Goal: Information Seeking & Learning: Learn about a topic

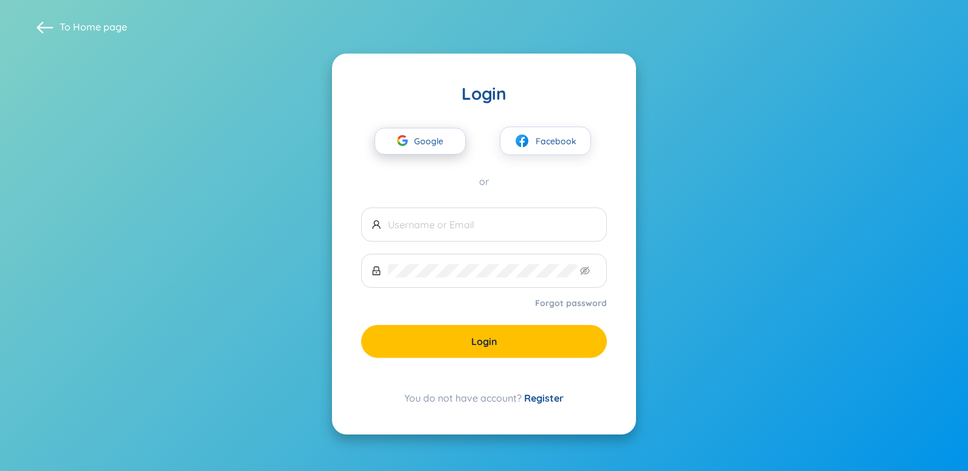
click at [438, 139] on span "Google" at bounding box center [431, 141] width 35 height 26
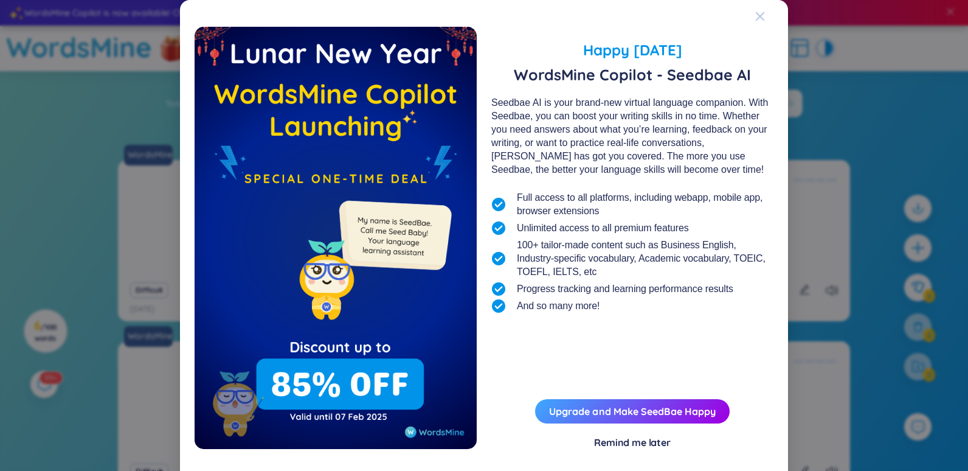
click at [755, 12] on div "Close" at bounding box center [760, 16] width 10 height 33
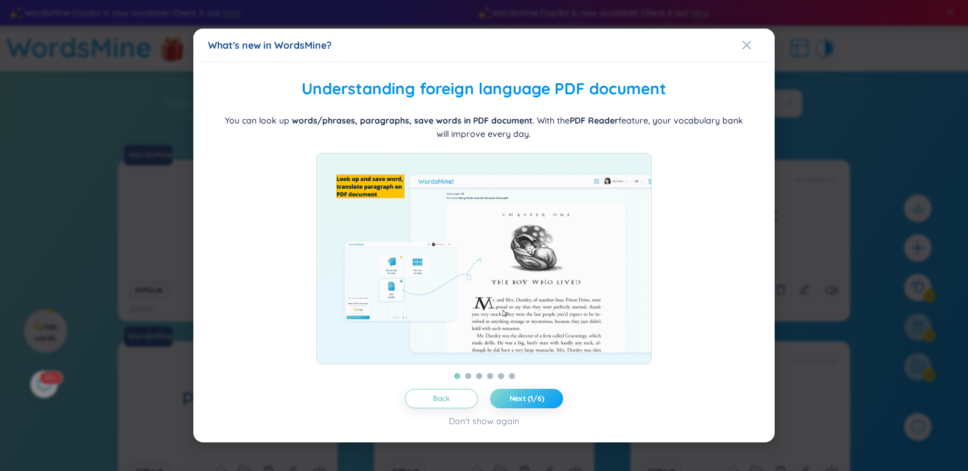
click at [539, 401] on span "Next (1/6)" at bounding box center [527, 398] width 35 height 10
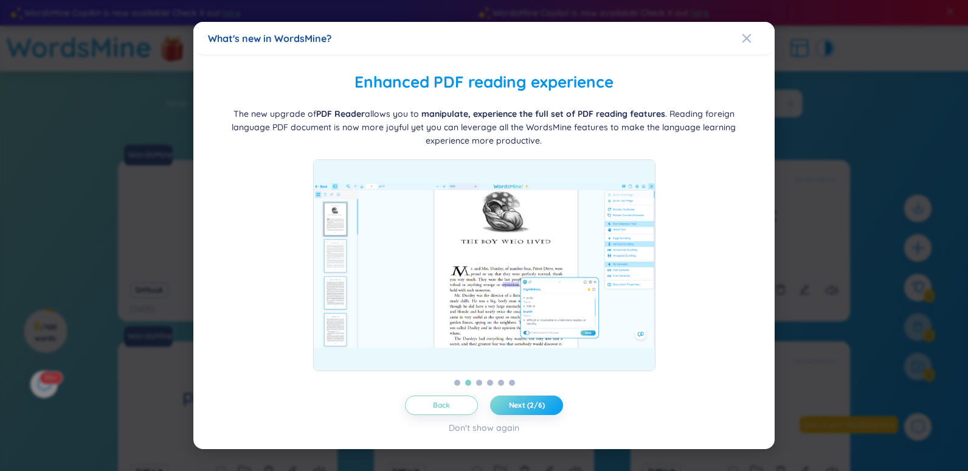
click at [539, 402] on span "Next (2/6)" at bounding box center [527, 405] width 36 height 10
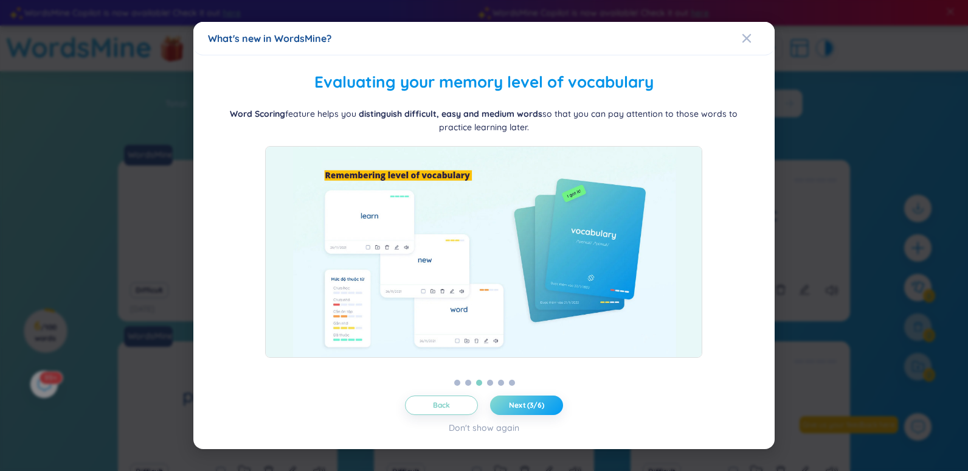
click at [539, 401] on span "Next (3/6)" at bounding box center [526, 405] width 35 height 10
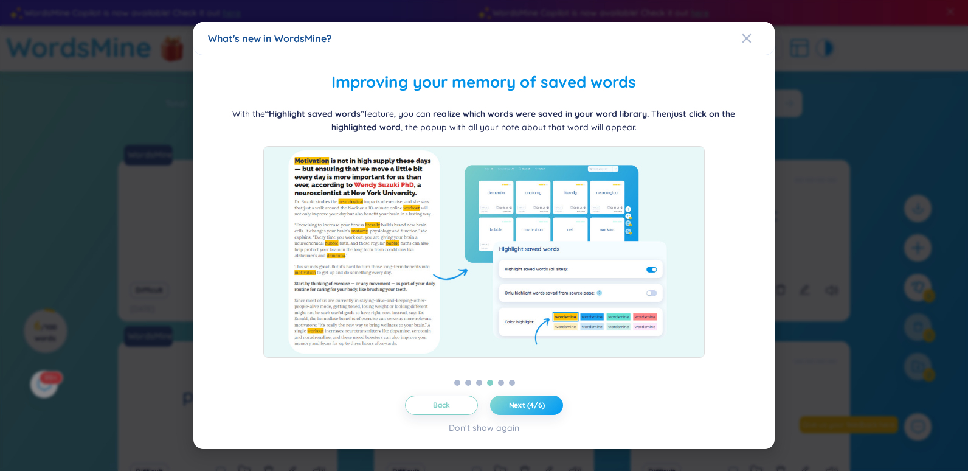
click at [539, 401] on span "Next (4/6)" at bounding box center [527, 405] width 36 height 10
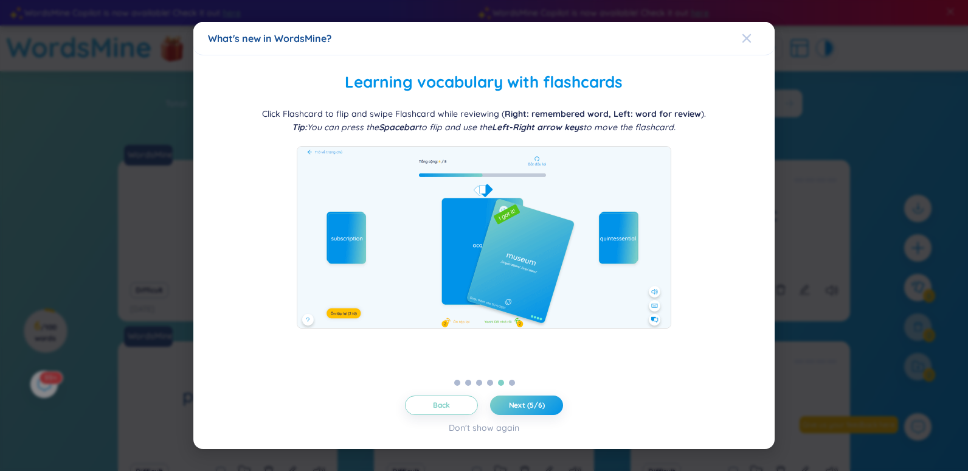
click at [756, 37] on span "Close" at bounding box center [758, 38] width 33 height 33
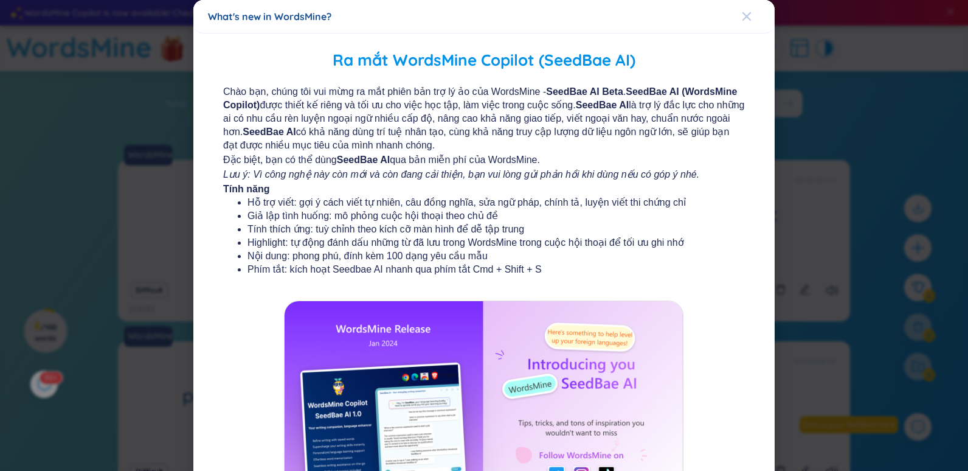
click at [742, 21] on icon "Close" at bounding box center [747, 17] width 10 height 10
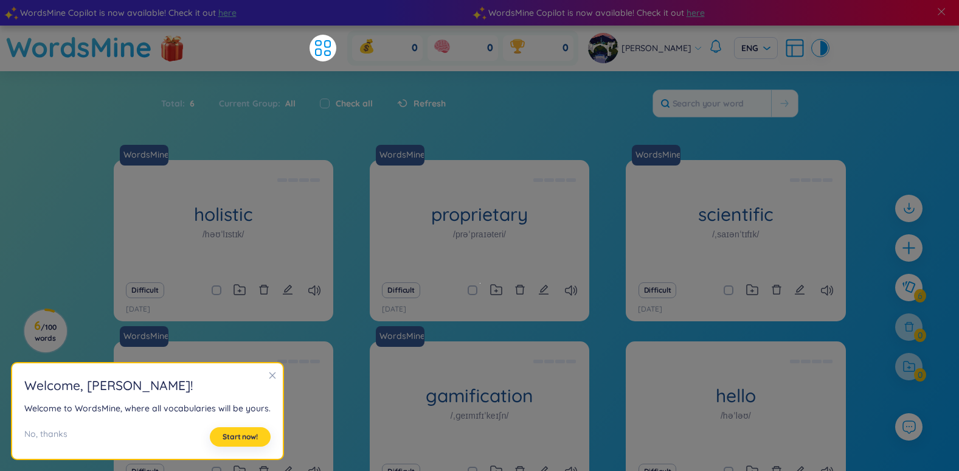
click at [239, 439] on span "Start now!" at bounding box center [240, 437] width 35 height 10
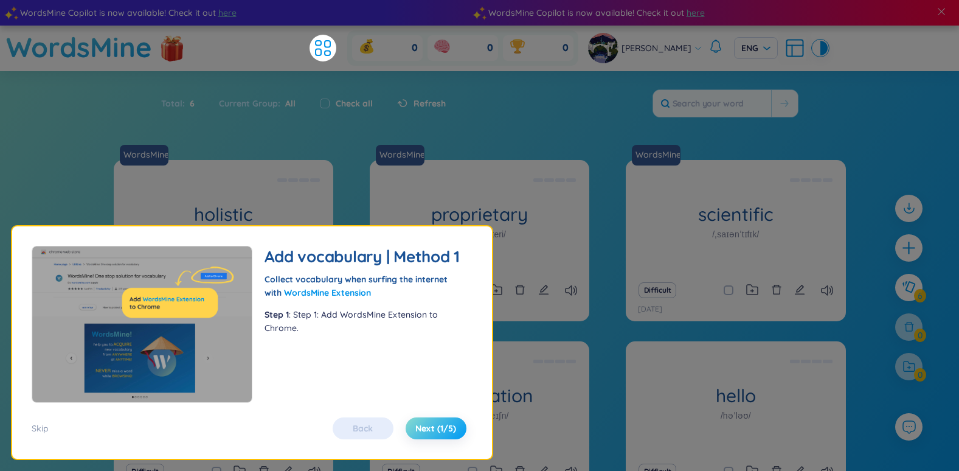
click at [438, 425] on span "Next (1/5)" at bounding box center [435, 428] width 41 height 12
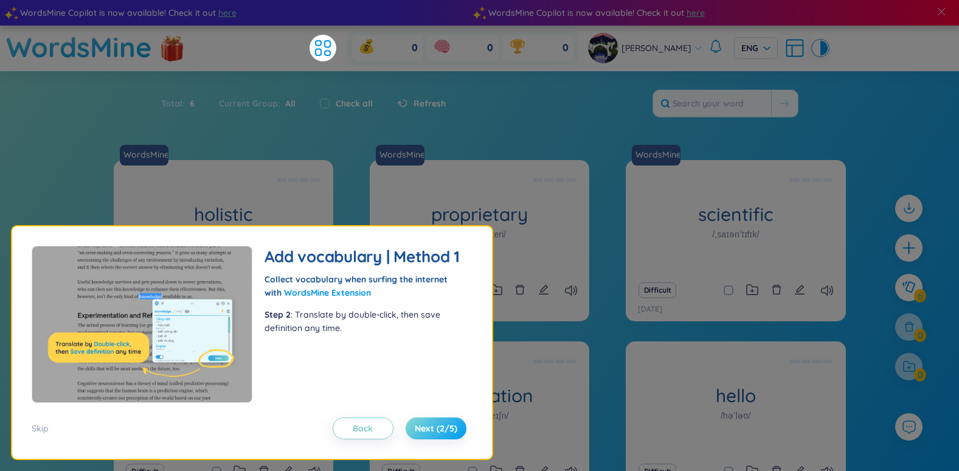
click at [438, 424] on span "Next (2/5)" at bounding box center [436, 428] width 43 height 12
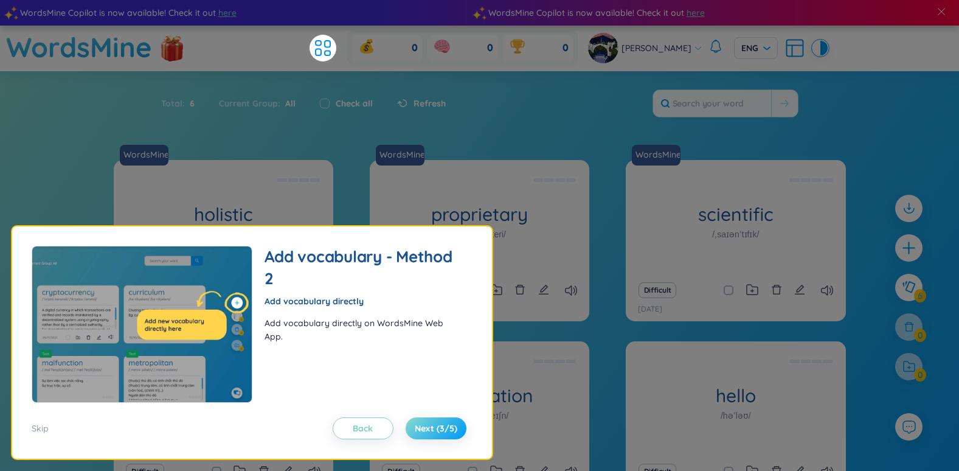
click at [438, 424] on span "Next (3/5)" at bounding box center [436, 428] width 43 height 12
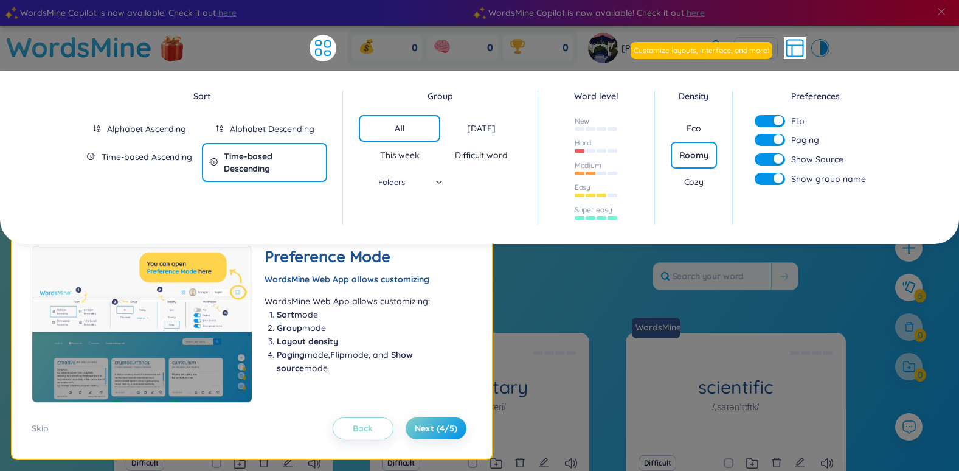
click at [375, 423] on button "Back" at bounding box center [363, 428] width 61 height 22
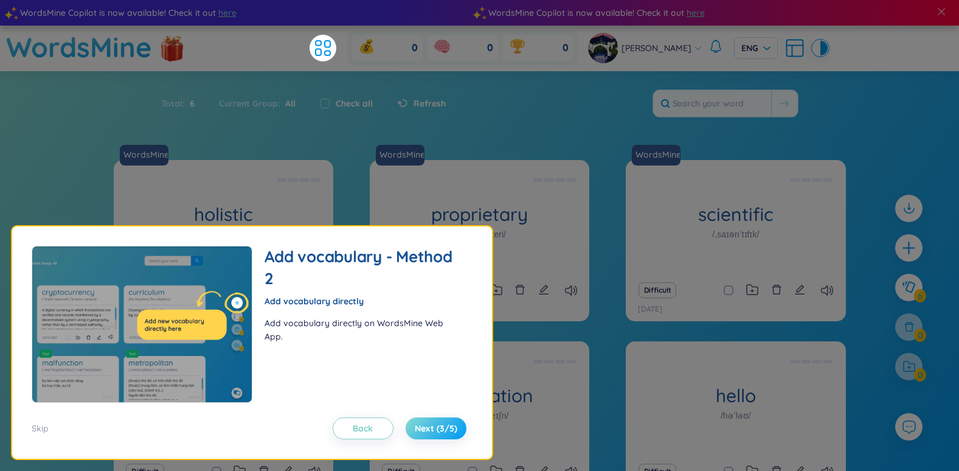
click at [441, 426] on span "Next (3/5)" at bounding box center [436, 428] width 43 height 12
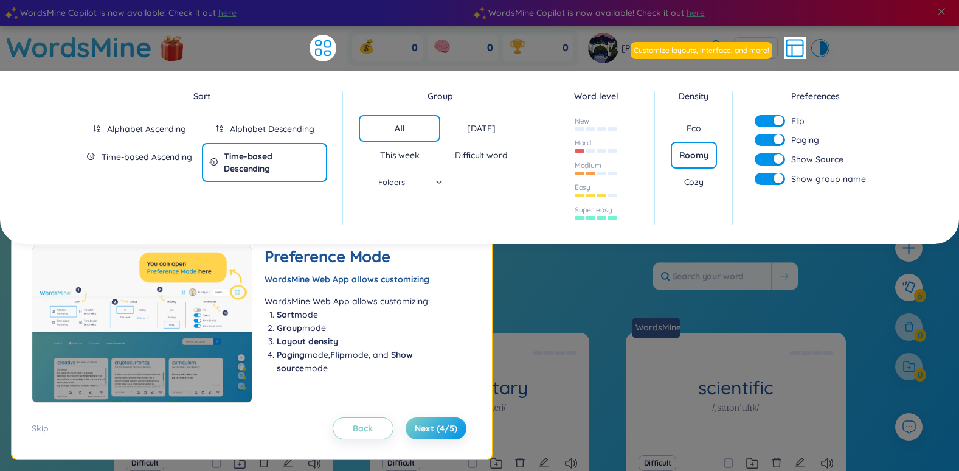
click at [440, 411] on div "Skip Back Next (4/5)" at bounding box center [252, 420] width 441 height 36
click at [443, 421] on button "Next (4/5)" at bounding box center [436, 428] width 61 height 22
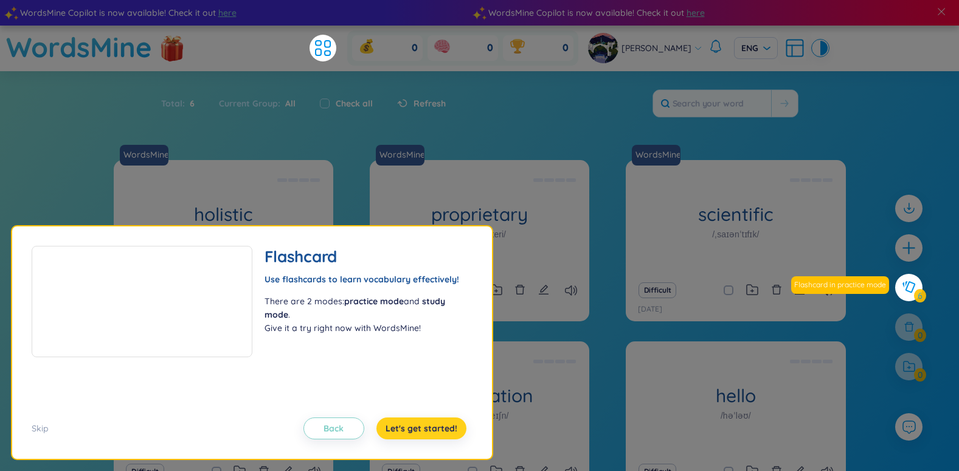
click at [441, 431] on span "Let's get started!" at bounding box center [421, 428] width 72 height 12
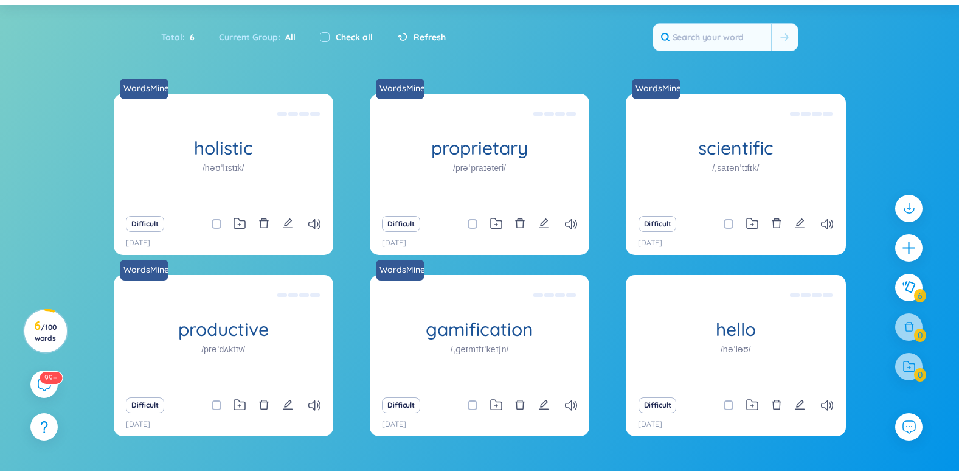
scroll to position [95, 0]
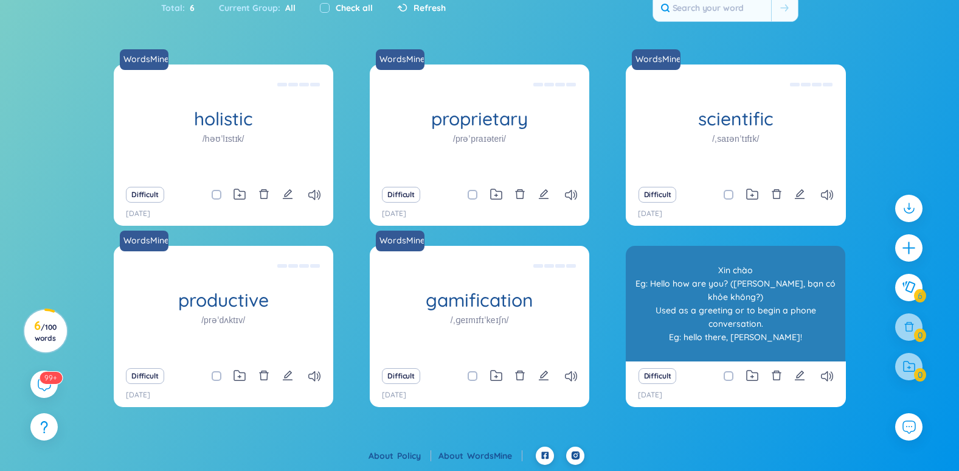
click at [775, 289] on div "hello /həˈləʊ/ [PERSON_NAME] Eg: Hello how are you? ([PERSON_NAME], bạn có khỏe…" at bounding box center [735, 304] width 219 height 116
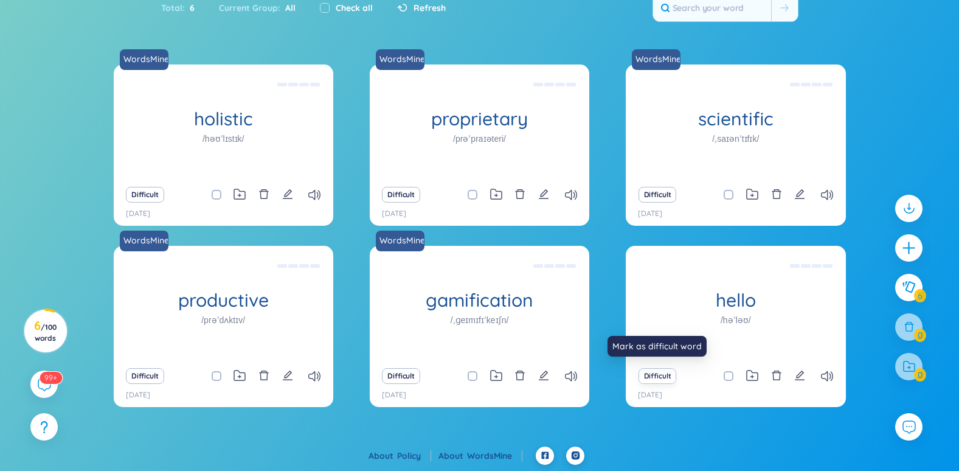
click at [663, 372] on button "Difficult" at bounding box center [657, 376] width 38 height 16
click at [661, 381] on button "Difficult" at bounding box center [657, 376] width 38 height 16
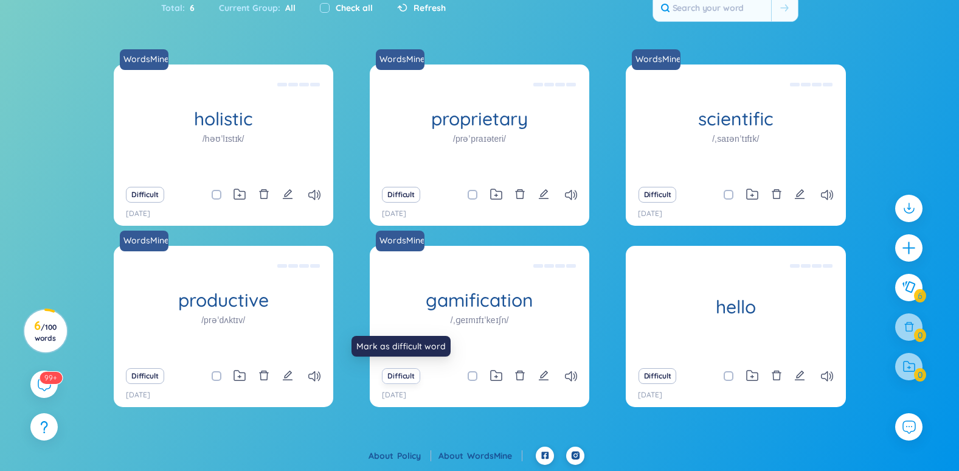
click at [403, 372] on button "Difficult" at bounding box center [401, 376] width 38 height 16
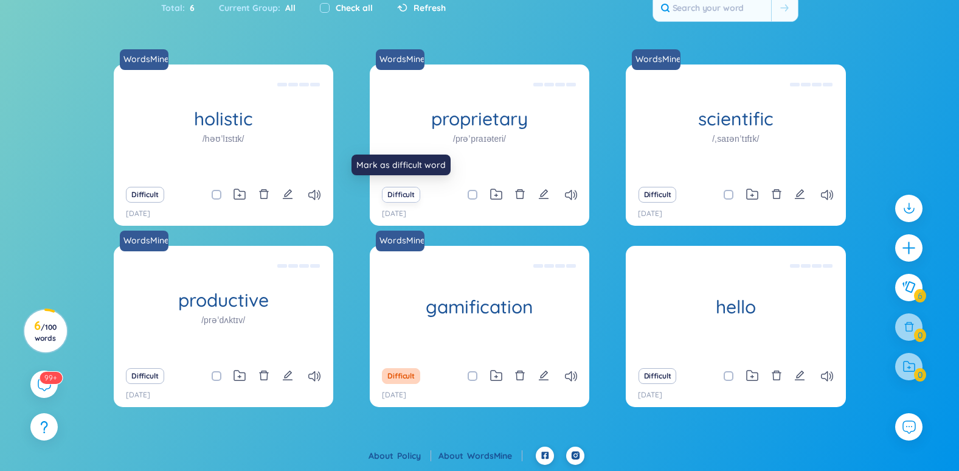
click at [400, 190] on button "Difficult" at bounding box center [401, 195] width 38 height 16
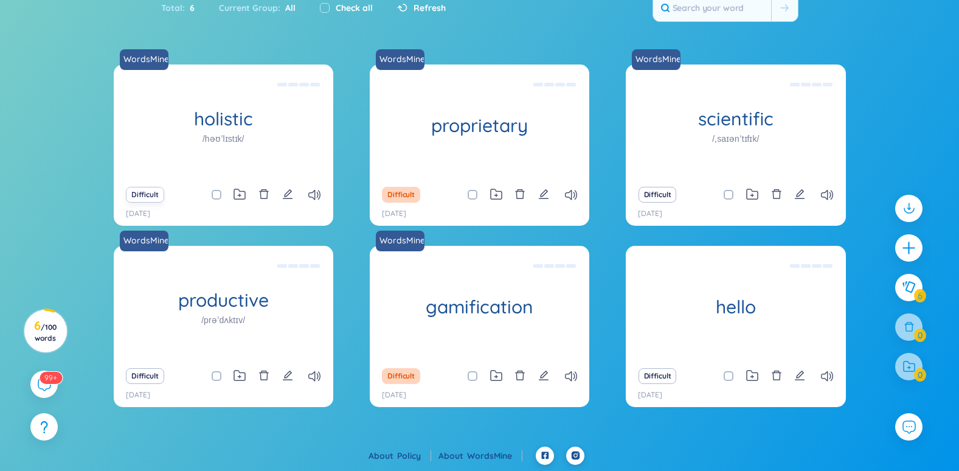
click at [137, 193] on button "Difficult" at bounding box center [145, 195] width 38 height 16
click at [823, 376] on icon at bounding box center [827, 376] width 12 height 10
click at [826, 196] on icon at bounding box center [827, 195] width 12 height 10
click at [569, 196] on icon at bounding box center [571, 195] width 12 height 10
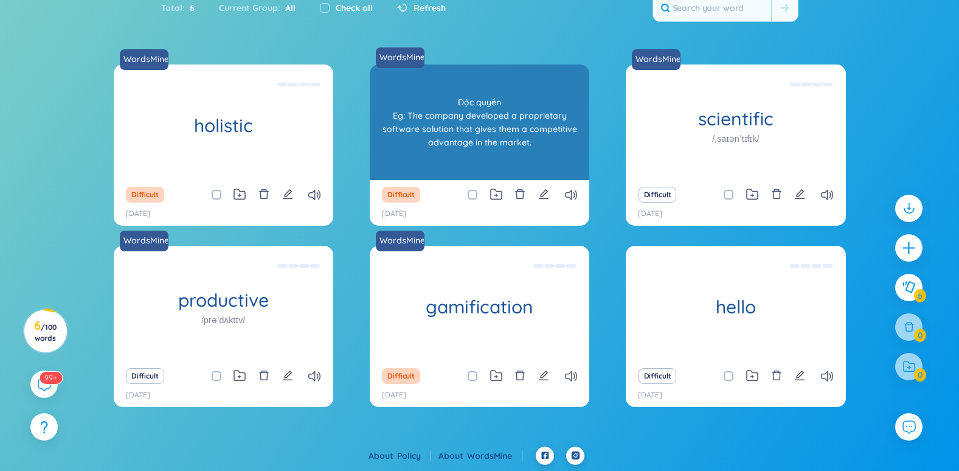
click at [552, 83] on div "Độc quyền Eg: The company developed a proprietary software solution that gives …" at bounding box center [479, 121] width 207 height 109
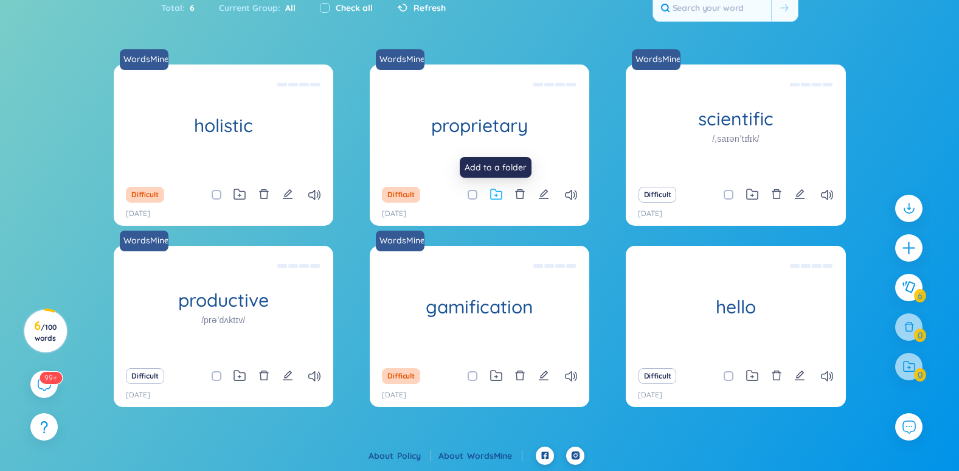
click at [494, 196] on icon at bounding box center [496, 194] width 12 height 12
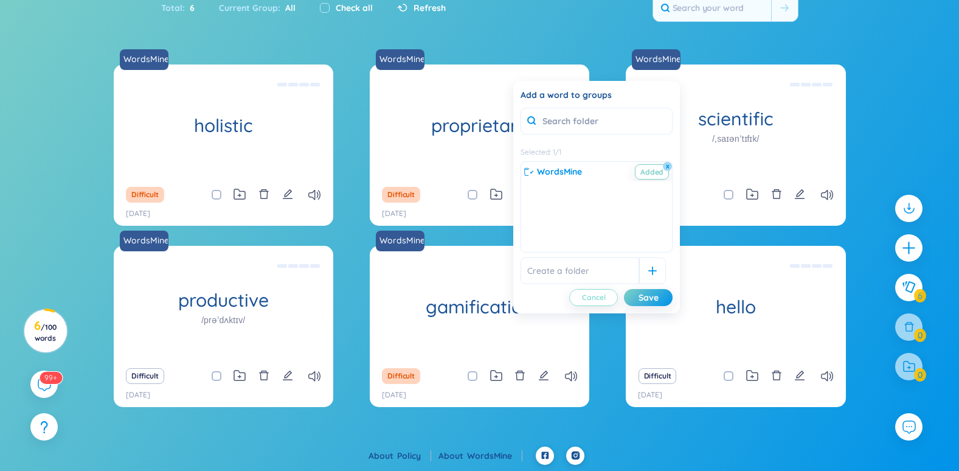
click at [585, 302] on button "Cancel" at bounding box center [593, 297] width 49 height 17
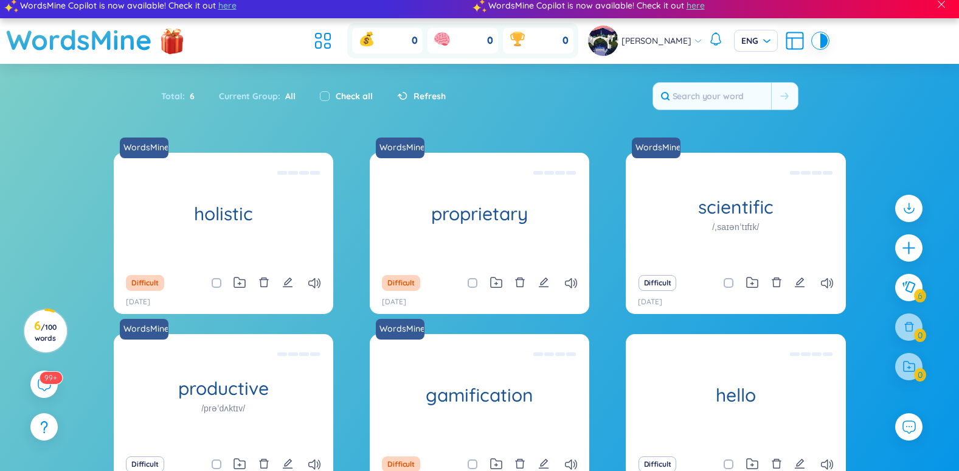
scroll to position [0, 0]
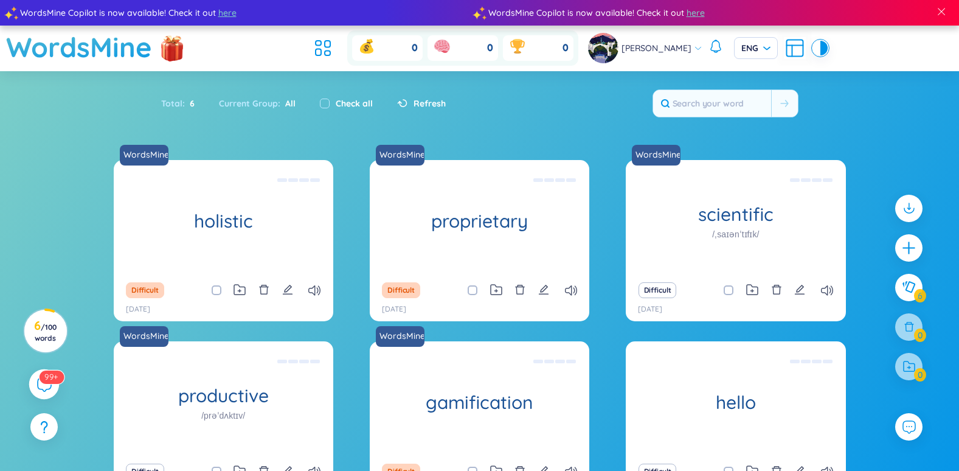
drag, startPoint x: 30, startPoint y: 387, endPoint x: 37, endPoint y: 387, distance: 6.7
click at [37, 387] on div "99+" at bounding box center [44, 384] width 30 height 30
click at [43, 388] on icon at bounding box center [43, 383] width 15 height 15
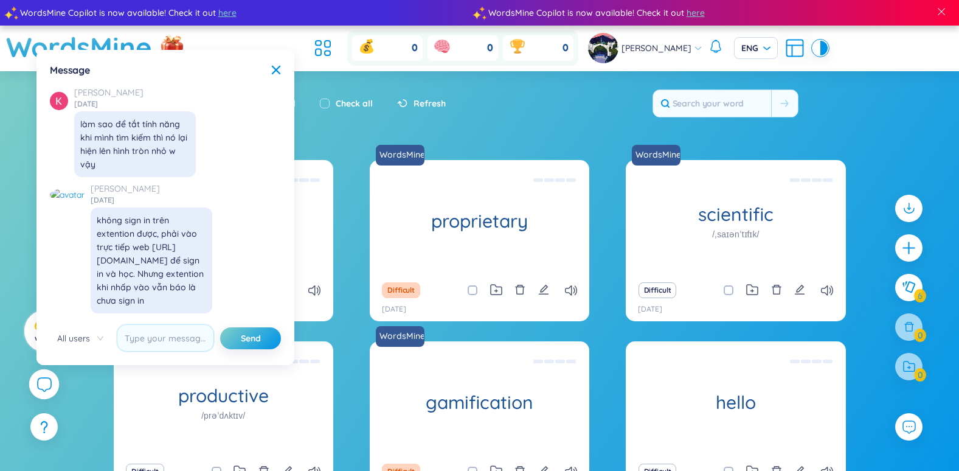
click at [43, 388] on icon at bounding box center [43, 383] width 15 height 15
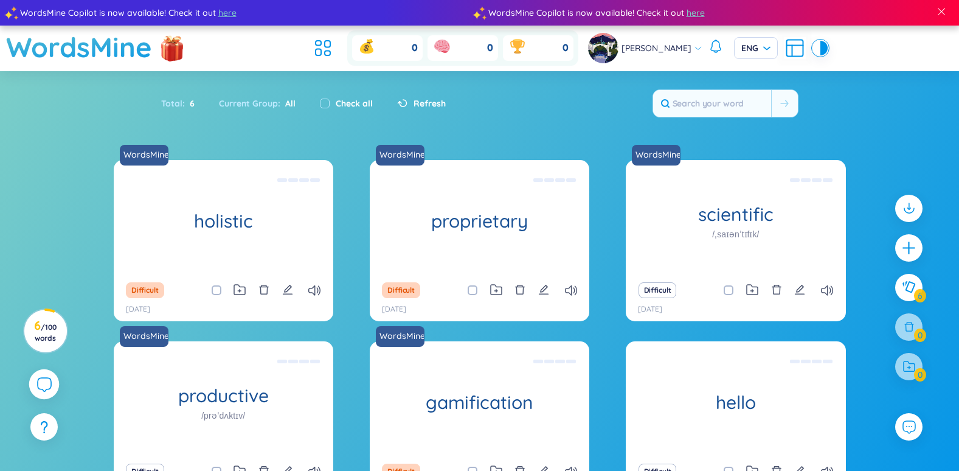
click at [43, 388] on icon at bounding box center [43, 383] width 15 height 15
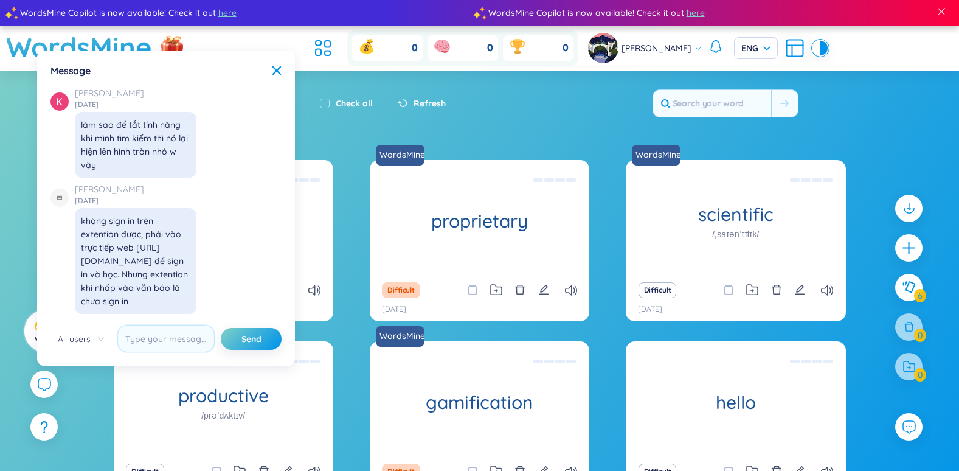
drag, startPoint x: 43, startPoint y: 388, endPoint x: 198, endPoint y: 223, distance: 226.2
click at [198, 223] on div "Mars Phan [DATE] không sign in trên extention được, phải vào trực tiếp web [URL…" at bounding box center [162, 247] width 225 height 131
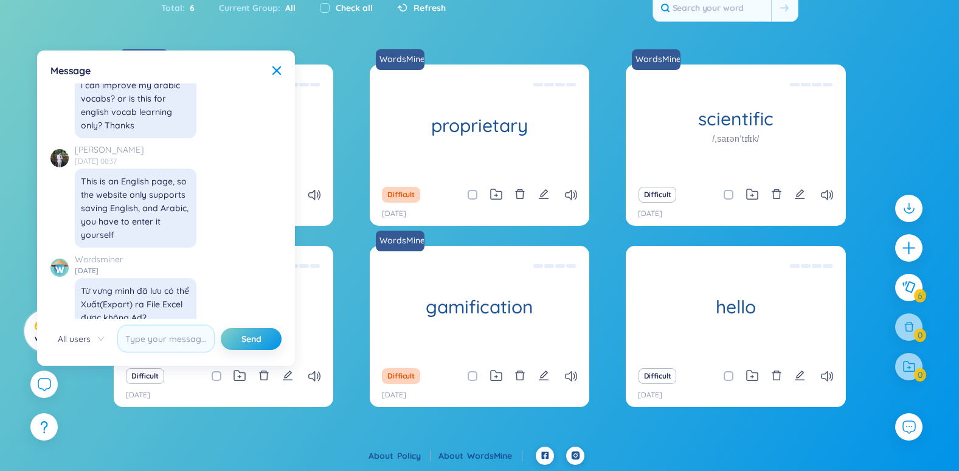
scroll to position [13630, 0]
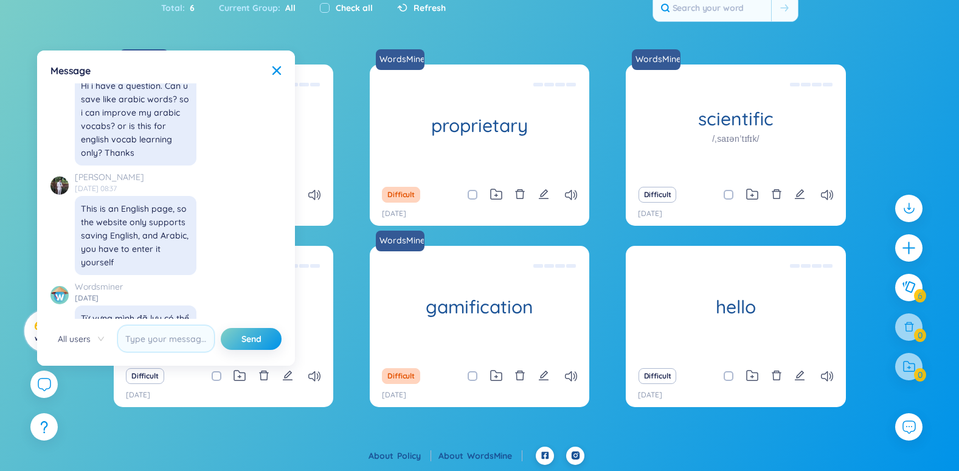
click at [268, 71] on div "Message" at bounding box center [165, 70] width 231 height 13
click at [272, 74] on icon at bounding box center [277, 71] width 10 height 10
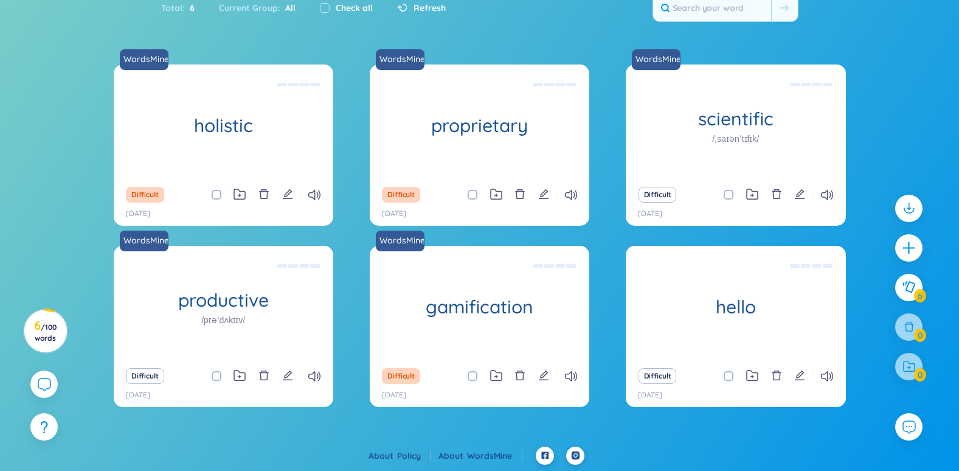
scroll to position [14055, 0]
click at [341, 8] on label "Check all" at bounding box center [354, 7] width 37 height 13
checkbox input "true"
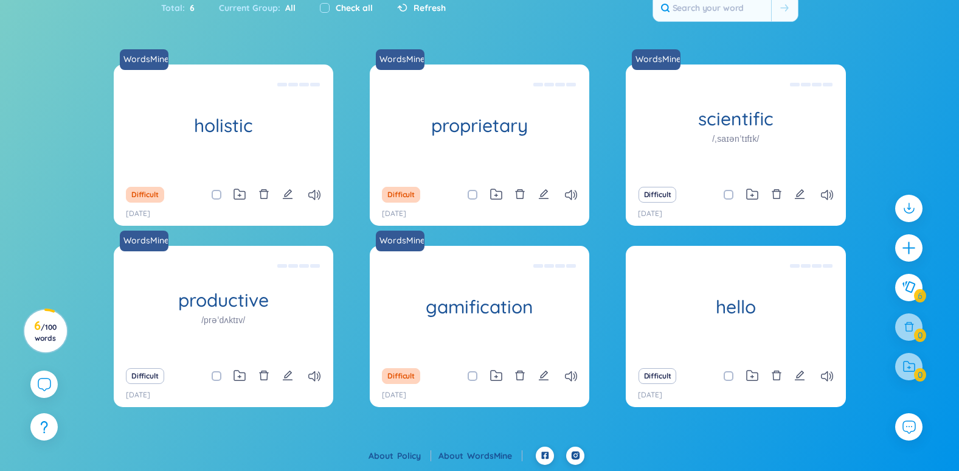
checkbox input "true"
click at [341, 8] on label "Check all" at bounding box center [354, 7] width 37 height 13
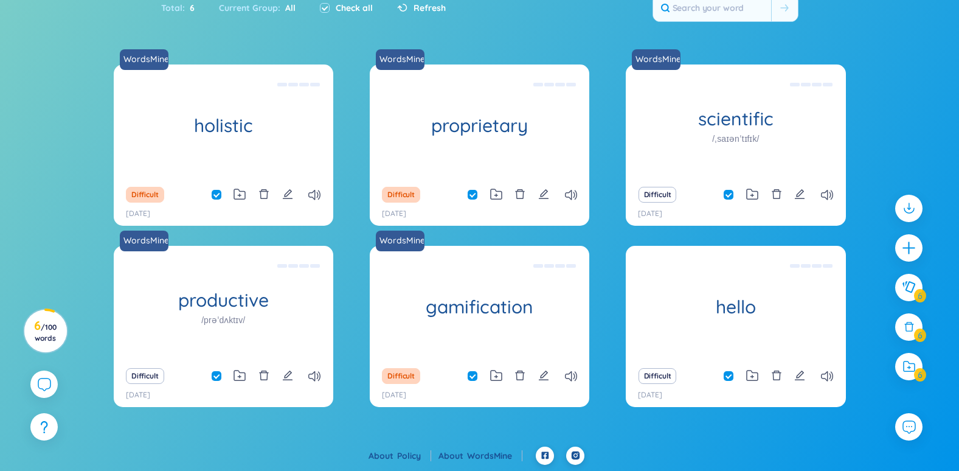
checkbox input "false"
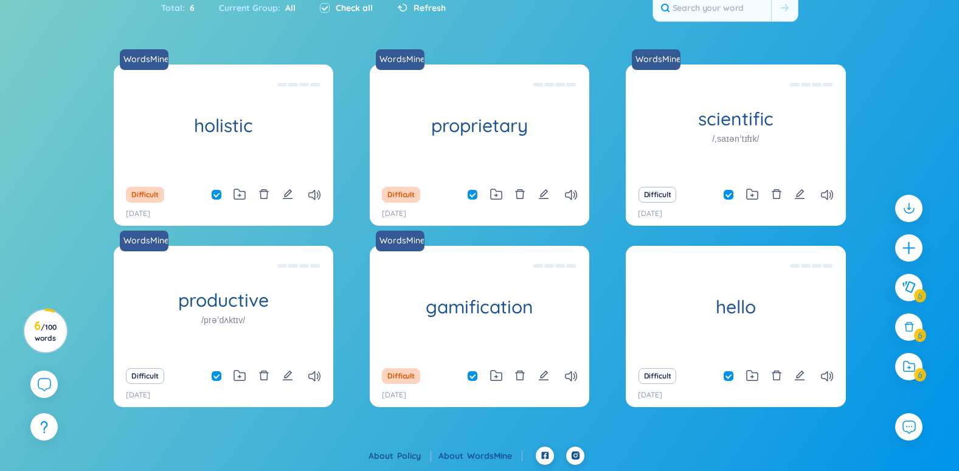
checkbox input "false"
click at [730, 381] on label at bounding box center [729, 375] width 10 height 13
click at [730, 381] on input "checkbox" at bounding box center [735, 376] width 10 height 10
checkbox input "true"
click at [911, 328] on icon at bounding box center [908, 326] width 13 height 13
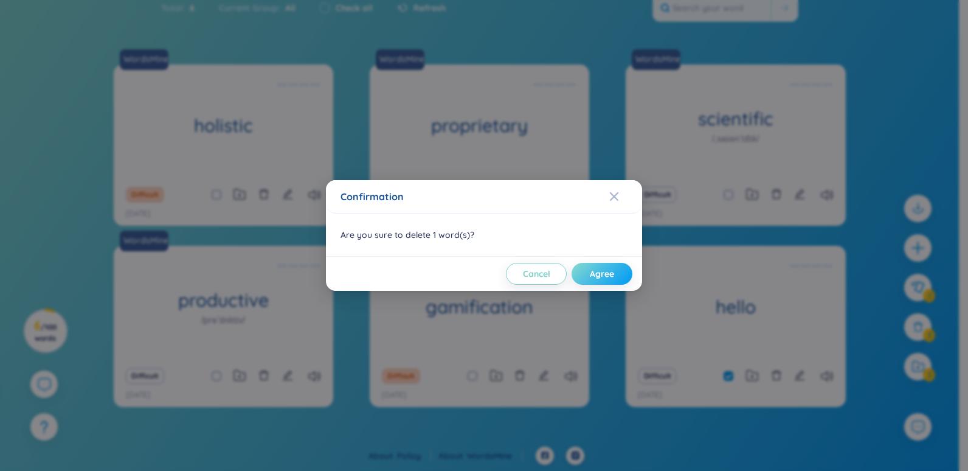
click at [590, 268] on button "Agree" at bounding box center [602, 274] width 61 height 22
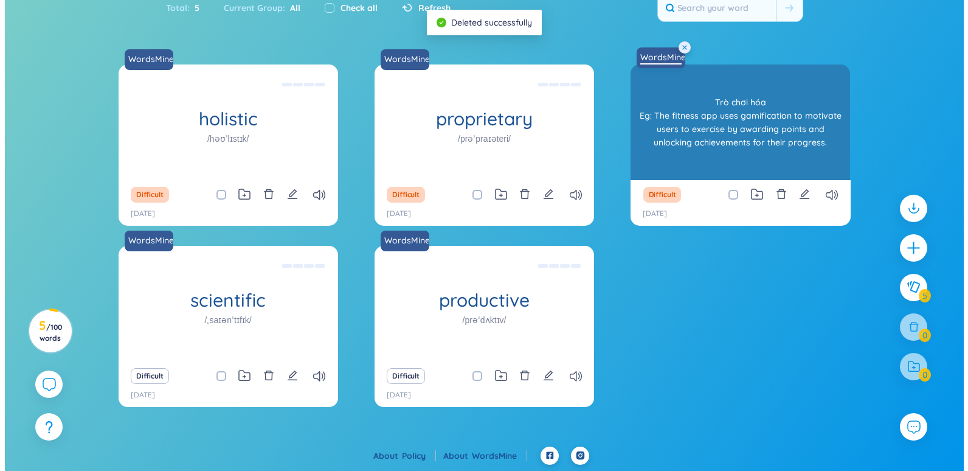
scroll to position [0, 0]
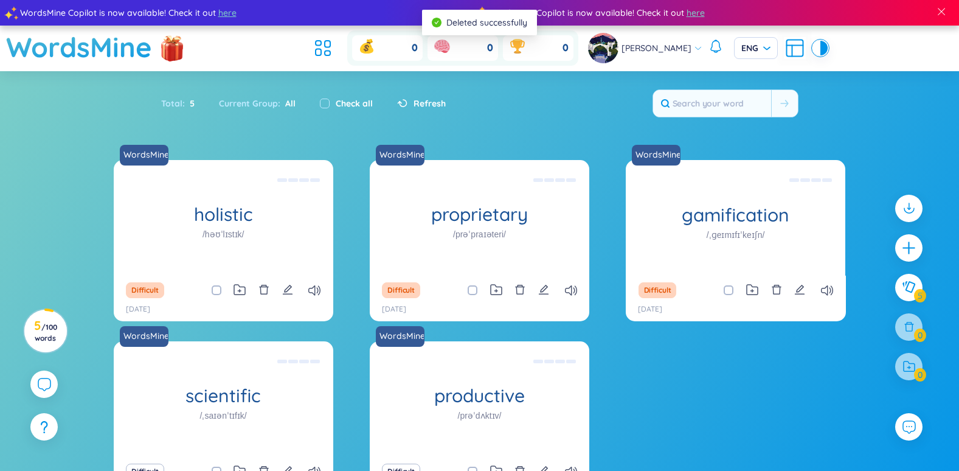
click at [709, 85] on div "Total : 5 Current Group : All Check all Refresh" at bounding box center [479, 109] width 759 height 52
click at [711, 100] on input "text" at bounding box center [712, 103] width 118 height 27
click at [786, 108] on span at bounding box center [784, 103] width 9 height 12
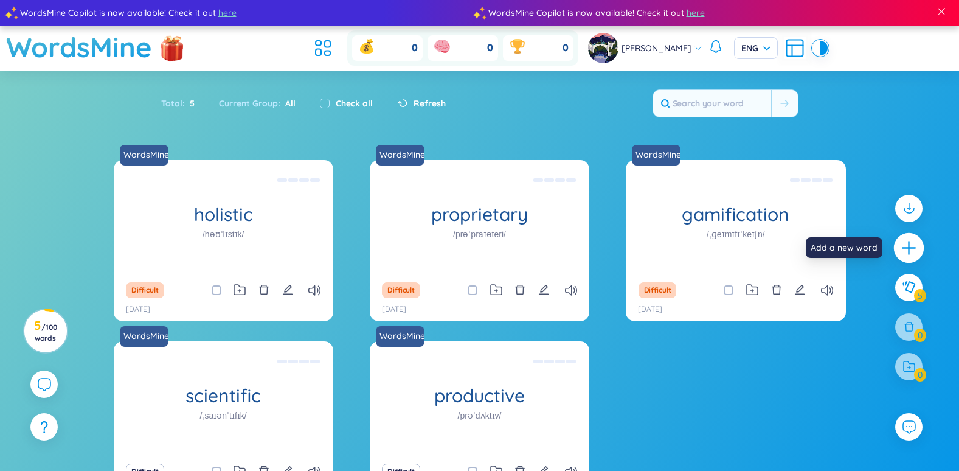
click at [905, 244] on icon "plus" at bounding box center [908, 247] width 17 height 17
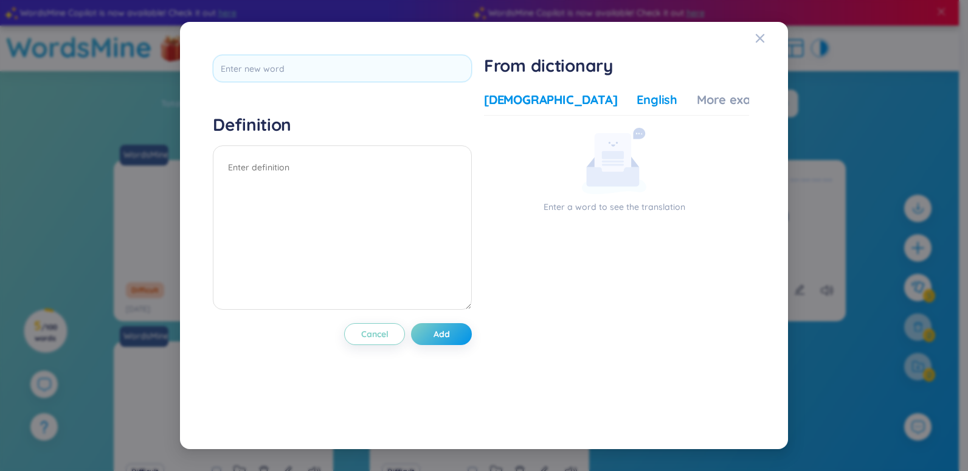
click at [637, 99] on div "English" at bounding box center [657, 99] width 41 height 17
click at [384, 196] on textarea at bounding box center [342, 227] width 259 height 164
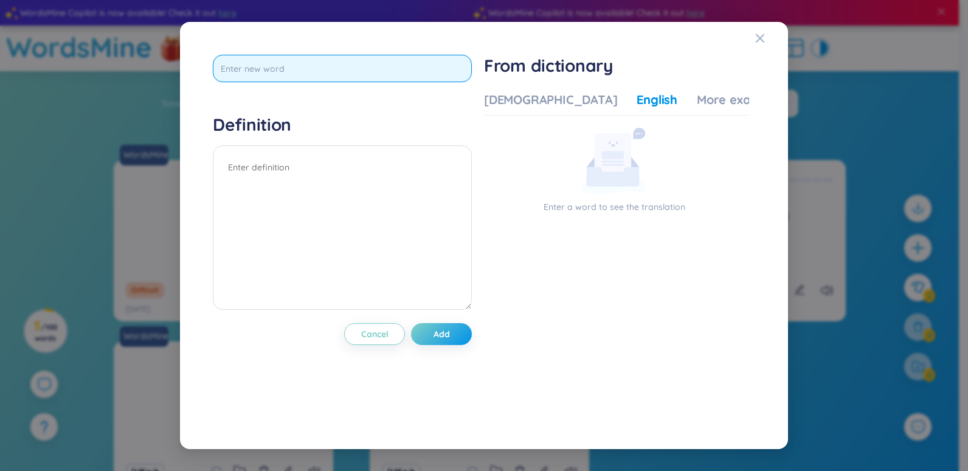
click at [368, 68] on input "text" at bounding box center [342, 68] width 259 height 27
click at [268, 72] on input "text" at bounding box center [342, 68] width 259 height 27
type input "R"
type input "redundancy"
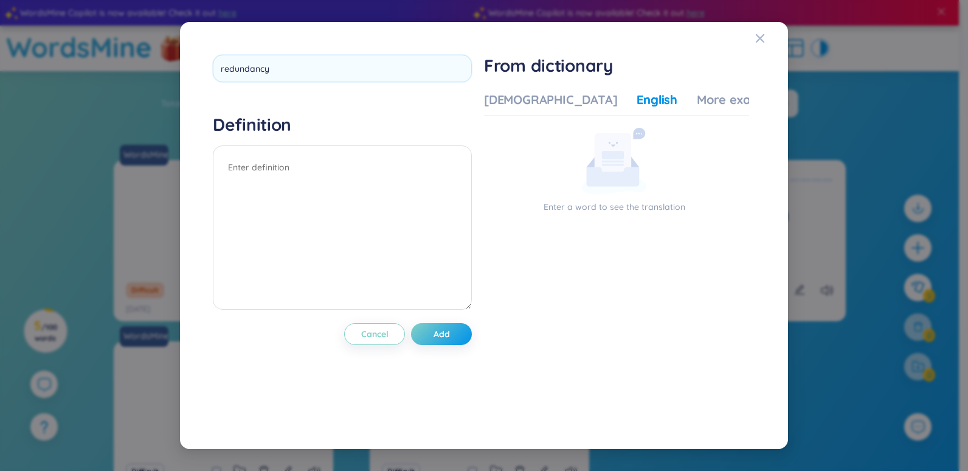
click at [273, 143] on div "Definition" at bounding box center [342, 213] width 259 height 199
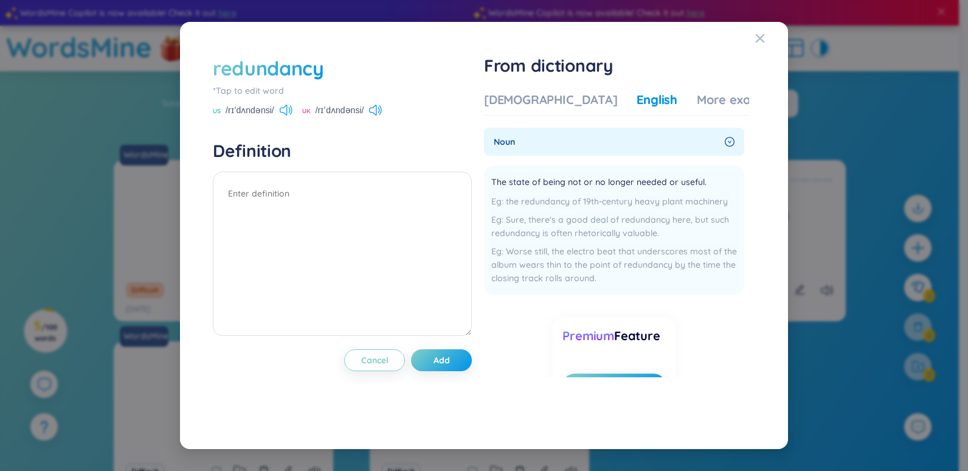
click at [286, 113] on icon at bounding box center [283, 110] width 7 height 11
click at [333, 67] on div "redundancy" at bounding box center [342, 68] width 259 height 27
click at [309, 74] on div "redundancy" at bounding box center [268, 68] width 111 height 27
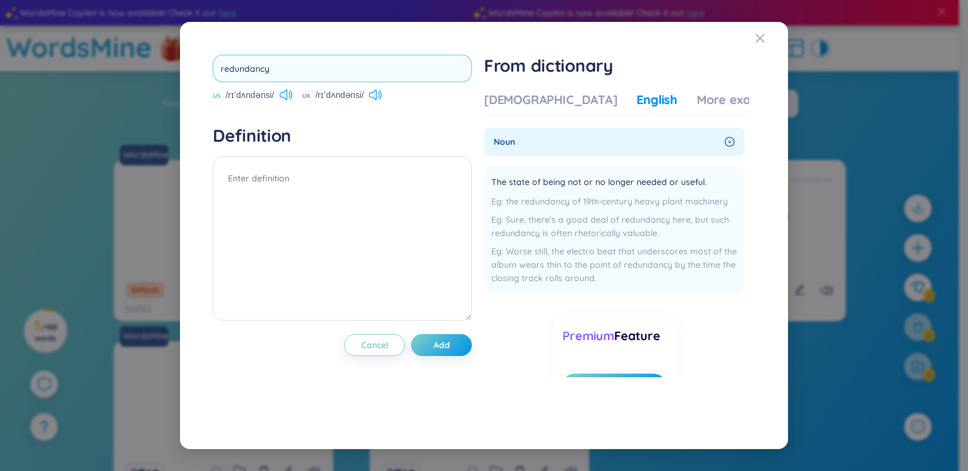
click at [308, 74] on input "redundancy" at bounding box center [342, 68] width 259 height 27
type input "accountability"
click at [378, 178] on textarea at bounding box center [342, 238] width 259 height 164
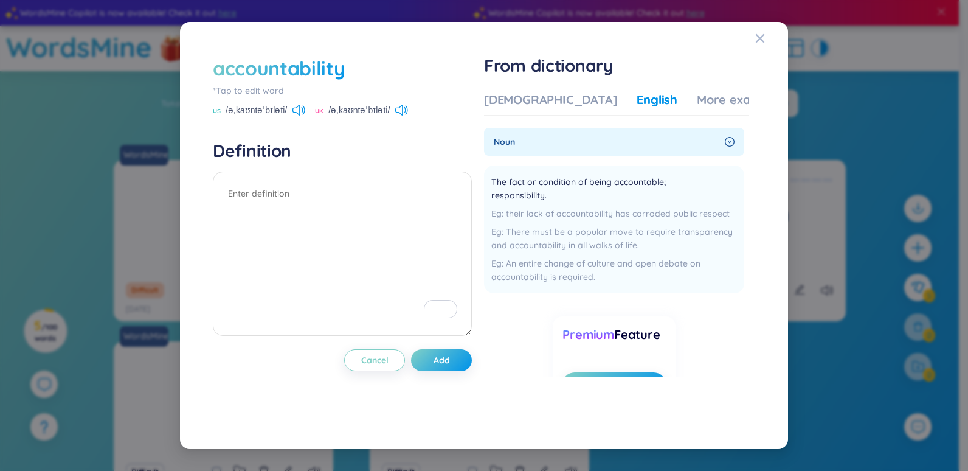
click at [732, 139] on div "noun" at bounding box center [614, 142] width 260 height 28
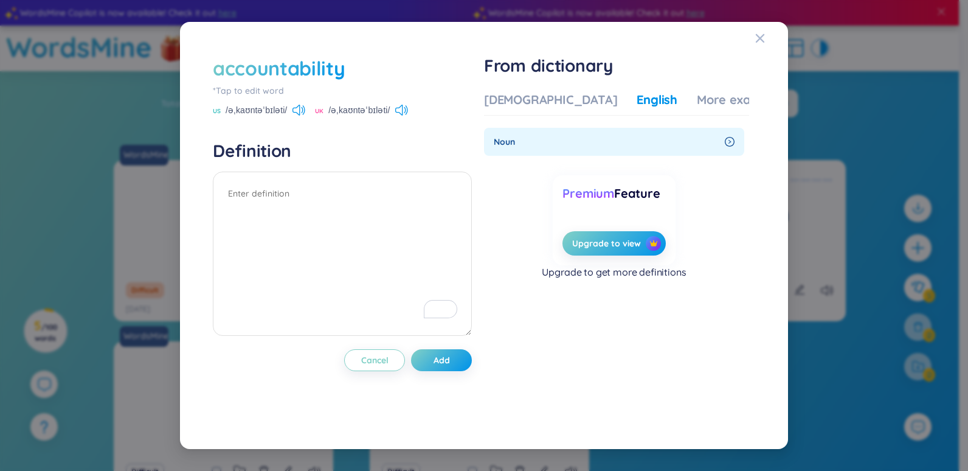
click at [732, 140] on icon "right-circle" at bounding box center [730, 142] width 10 height 10
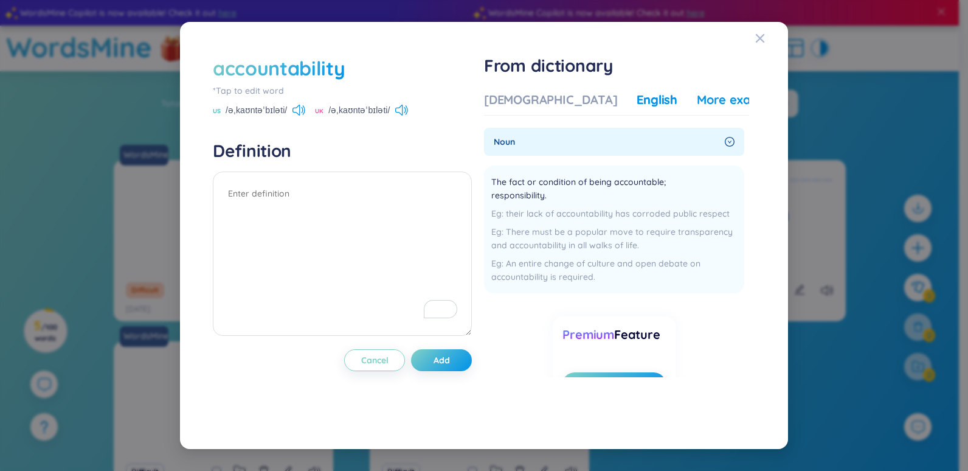
click at [697, 103] on div "More examples" at bounding box center [741, 99] width 88 height 17
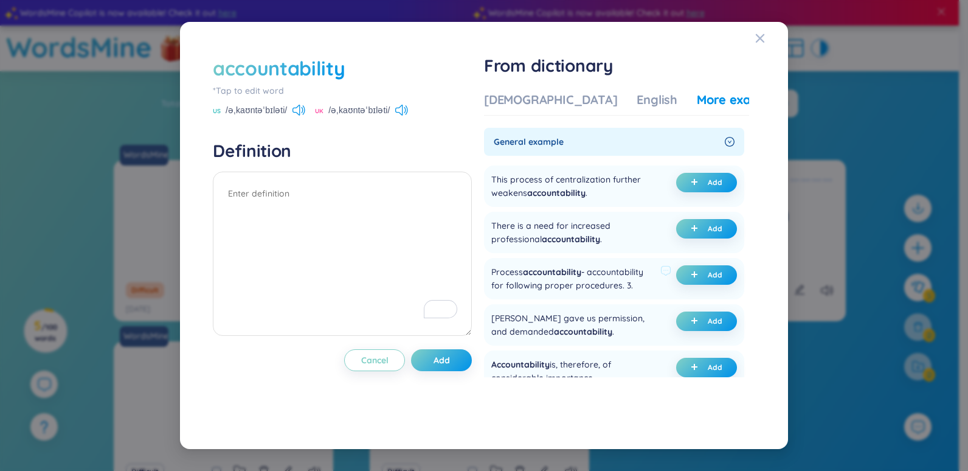
scroll to position [122, 0]
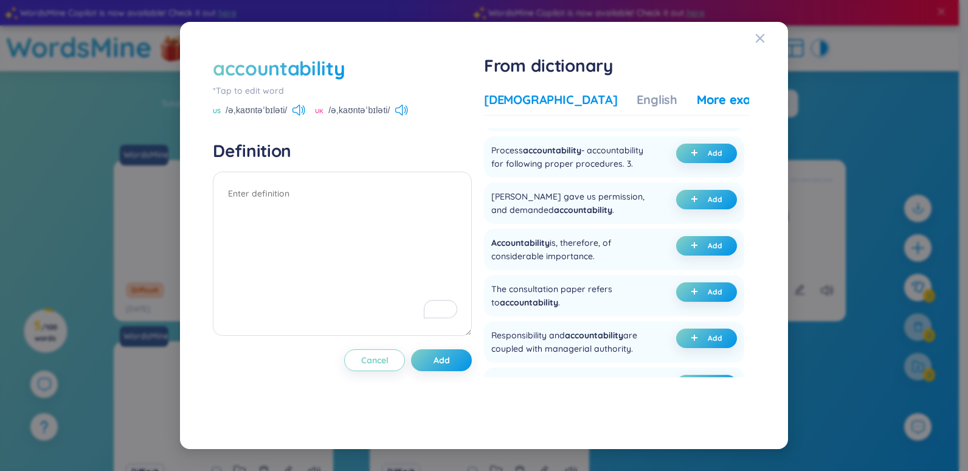
click at [534, 102] on div "[DEMOGRAPHIC_DATA]" at bounding box center [550, 99] width 133 height 17
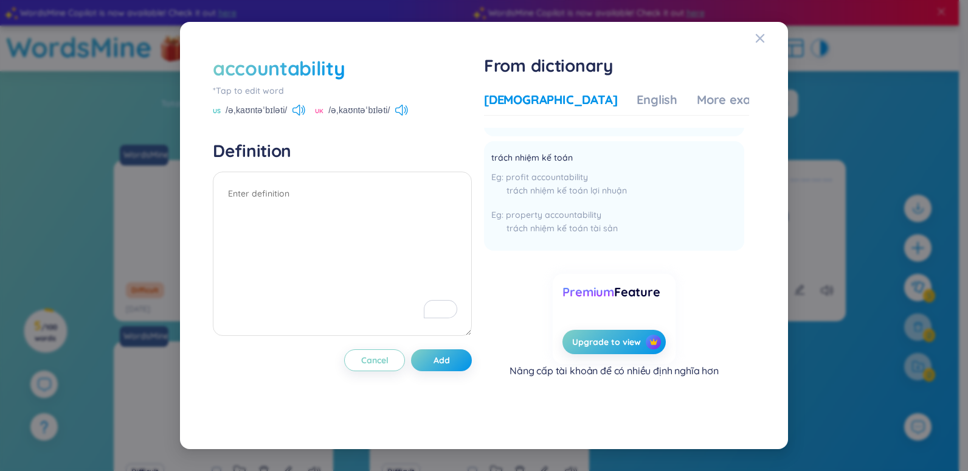
scroll to position [61, 0]
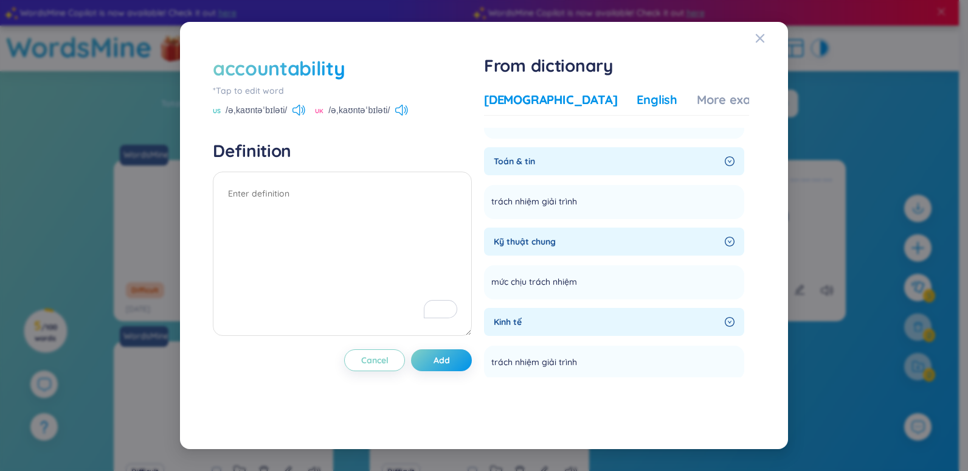
click at [637, 108] on div "English" at bounding box center [657, 99] width 41 height 17
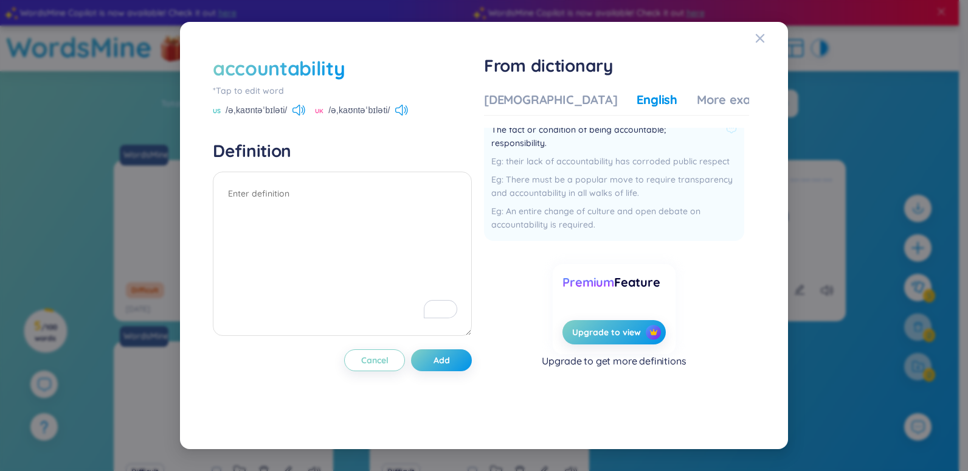
scroll to position [0, 0]
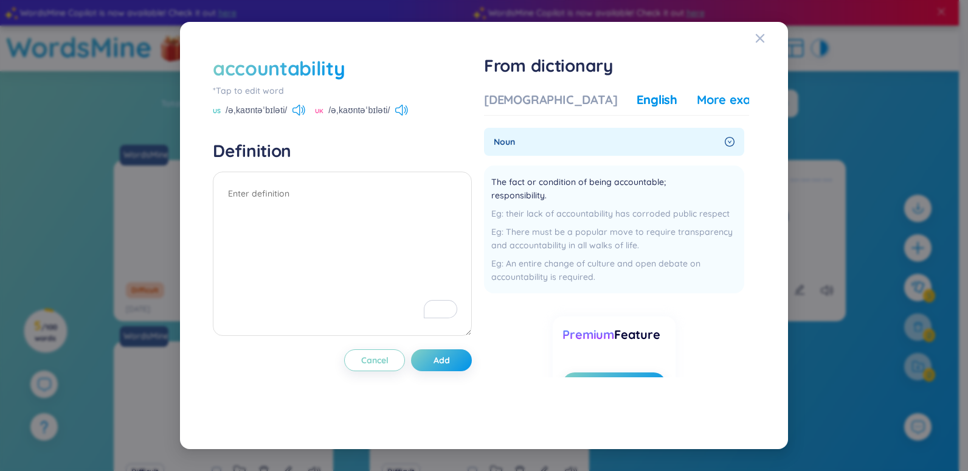
click at [715, 104] on div "More examples" at bounding box center [741, 99] width 88 height 17
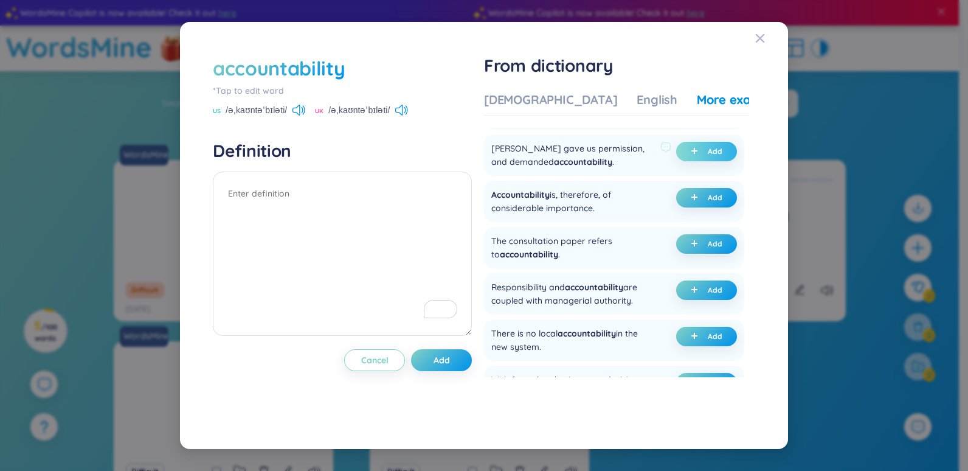
scroll to position [182, 0]
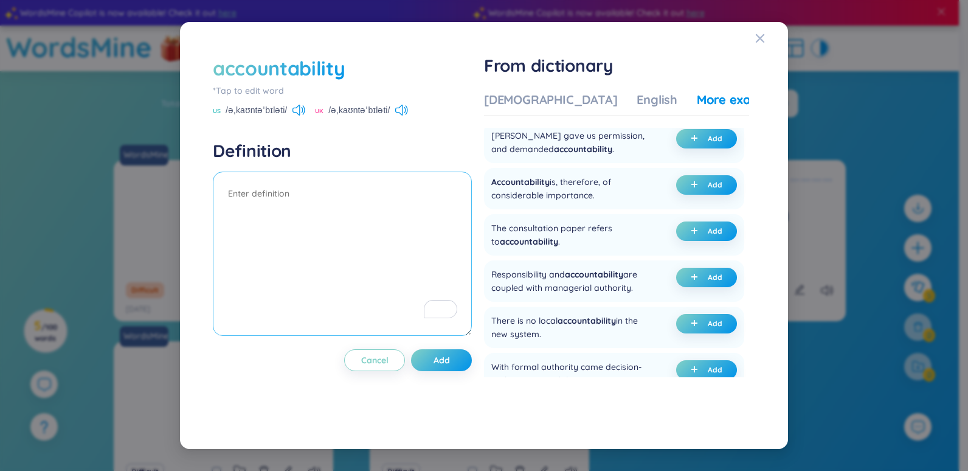
click at [284, 195] on textarea "To enrich screen reader interactions, please activate Accessibility in Grammarl…" at bounding box center [342, 253] width 259 height 164
click at [339, 71] on div "accountability" at bounding box center [279, 68] width 133 height 27
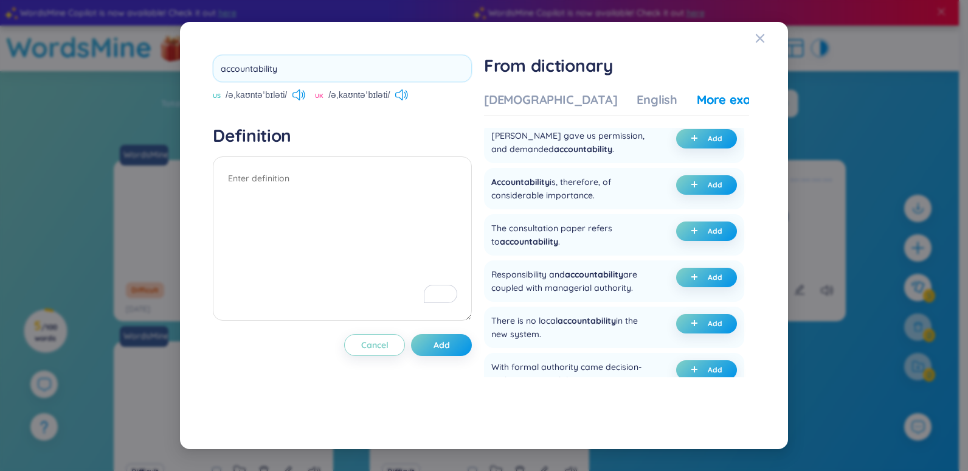
click at [339, 71] on input "accountability" at bounding box center [342, 68] width 259 height 27
click at [314, 191] on textarea "To enrich screen reader interactions, please activate Accessibility in Grammarl…" at bounding box center [342, 238] width 259 height 164
